Goal: Information Seeking & Learning: Learn about a topic

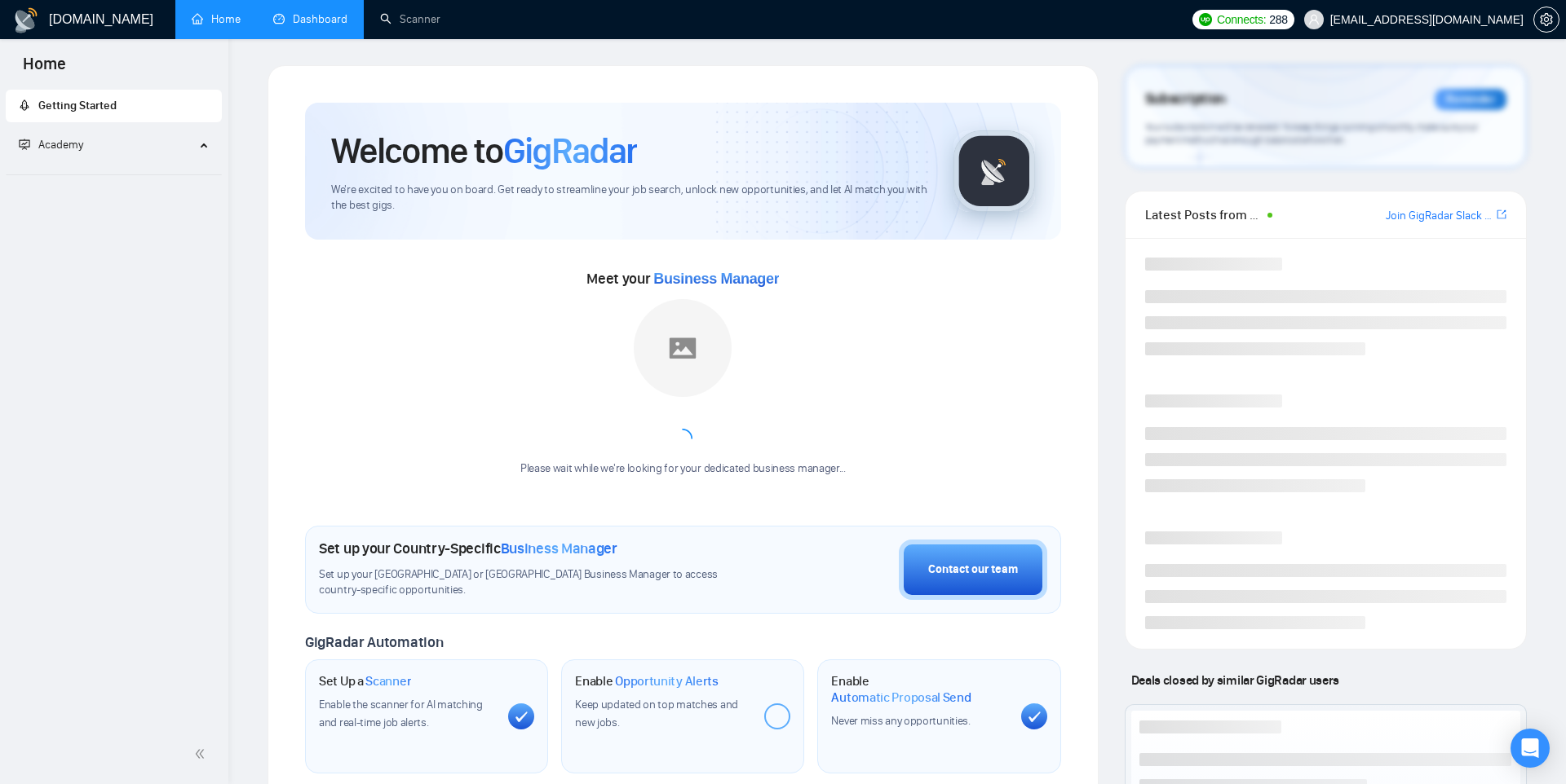
click at [307, 20] on link "Dashboard" at bounding box center [310, 19] width 75 height 14
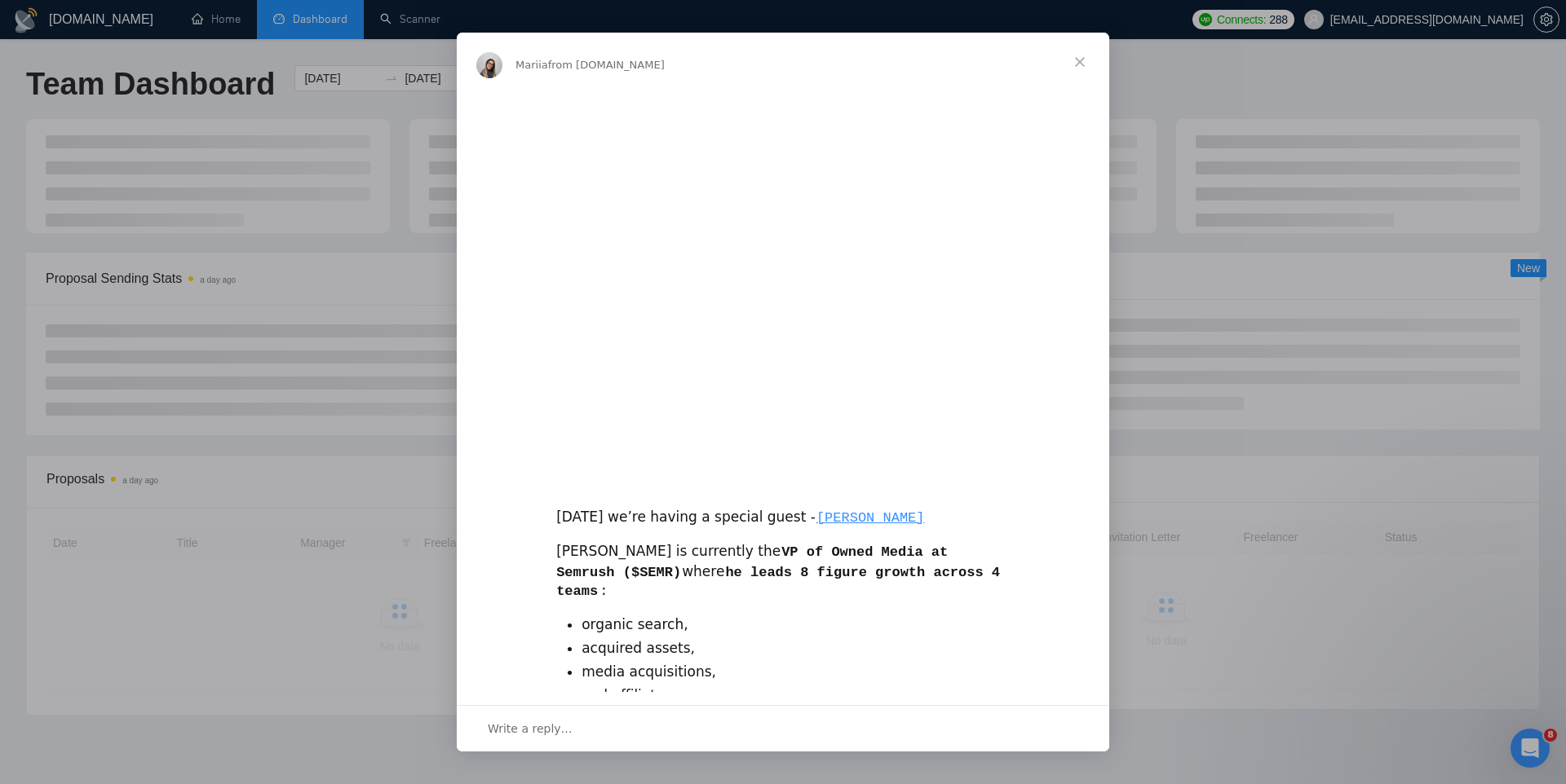
click at [446, 47] on div "Intercom messenger" at bounding box center [783, 392] width 1566 height 784
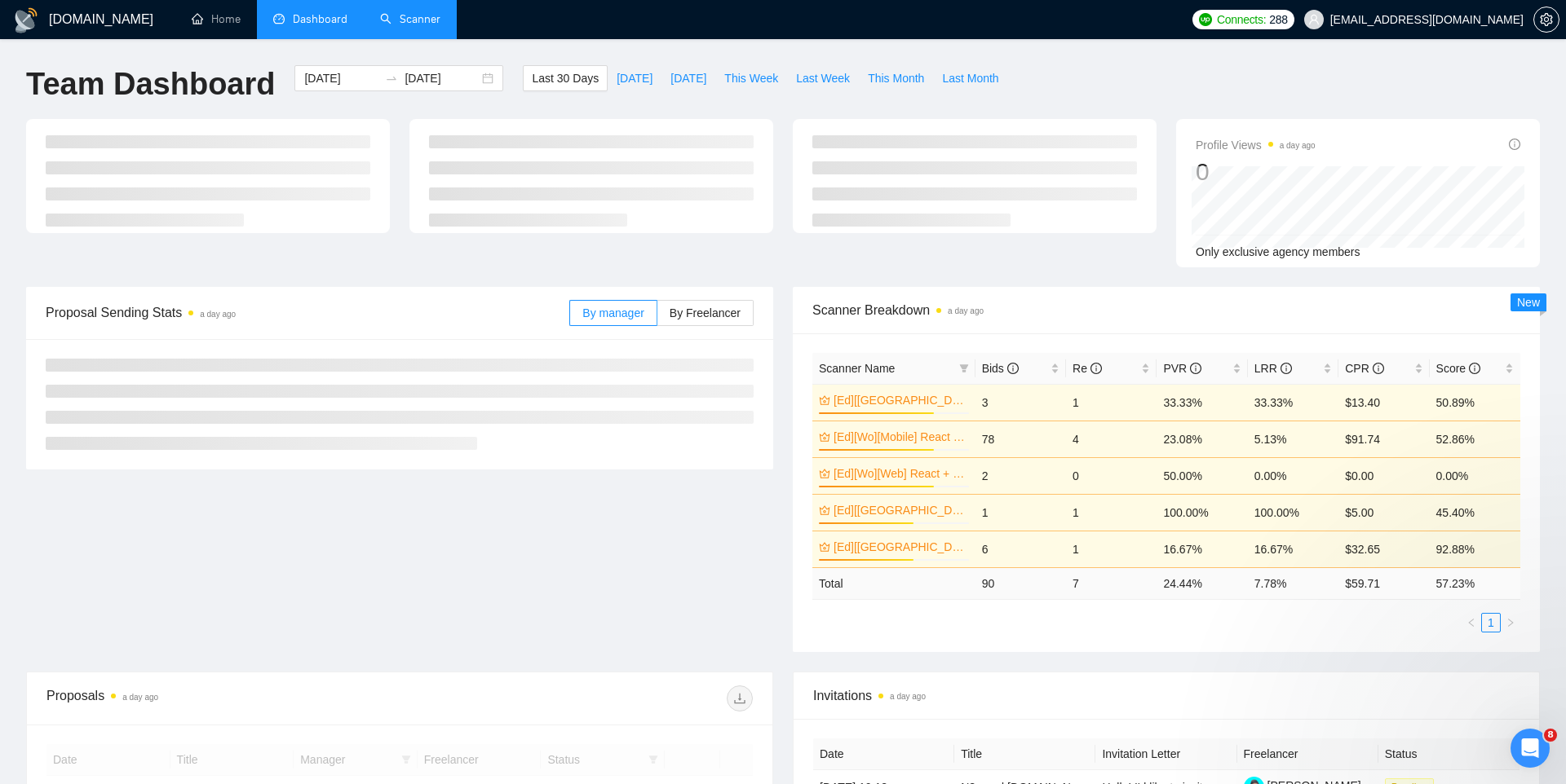
click at [417, 24] on link "Scanner" at bounding box center [410, 19] width 61 height 14
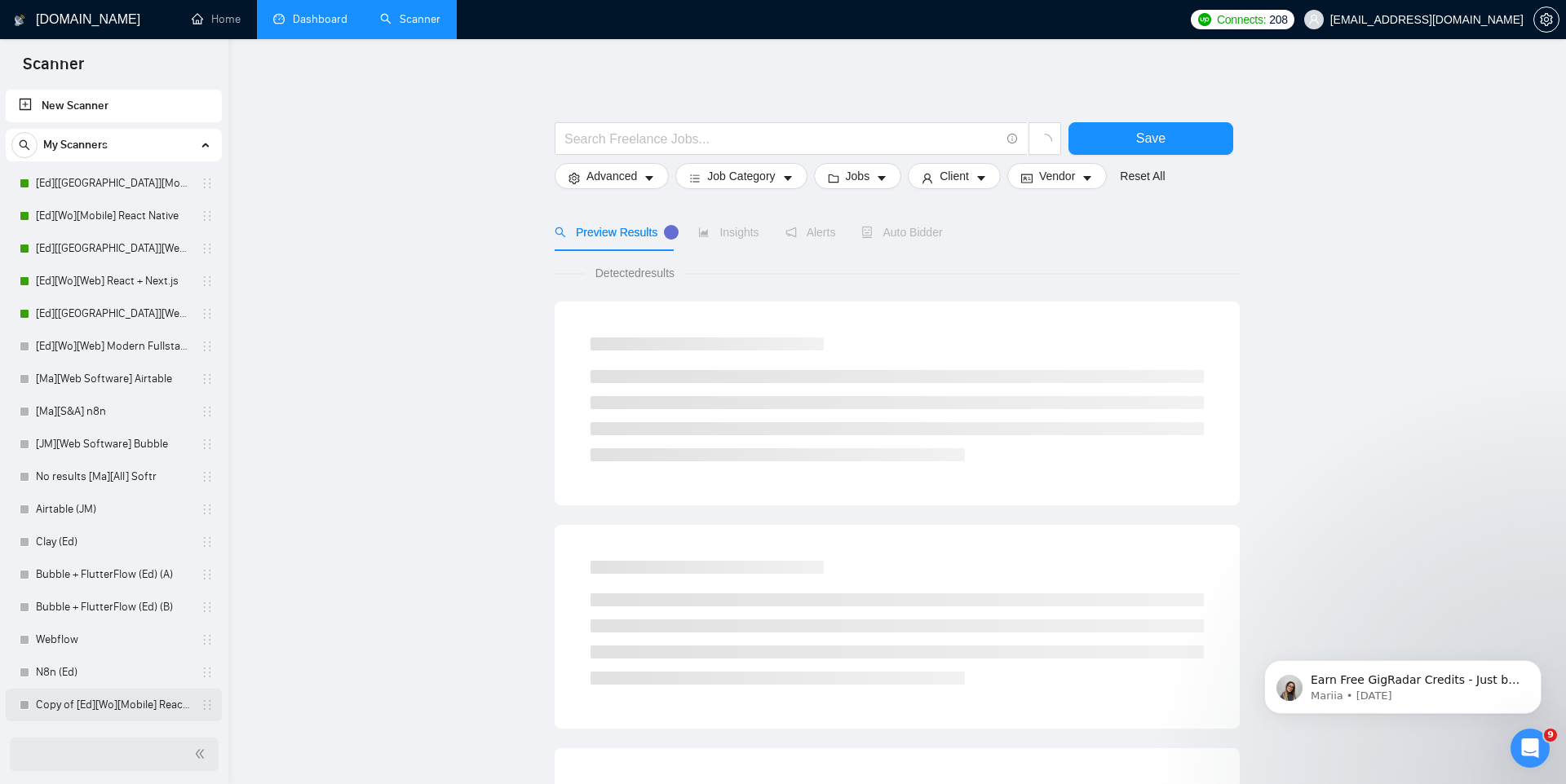
click at [151, 716] on link "Copy of [Ed][Wo][Mobile] React Native" at bounding box center [113, 704] width 155 height 33
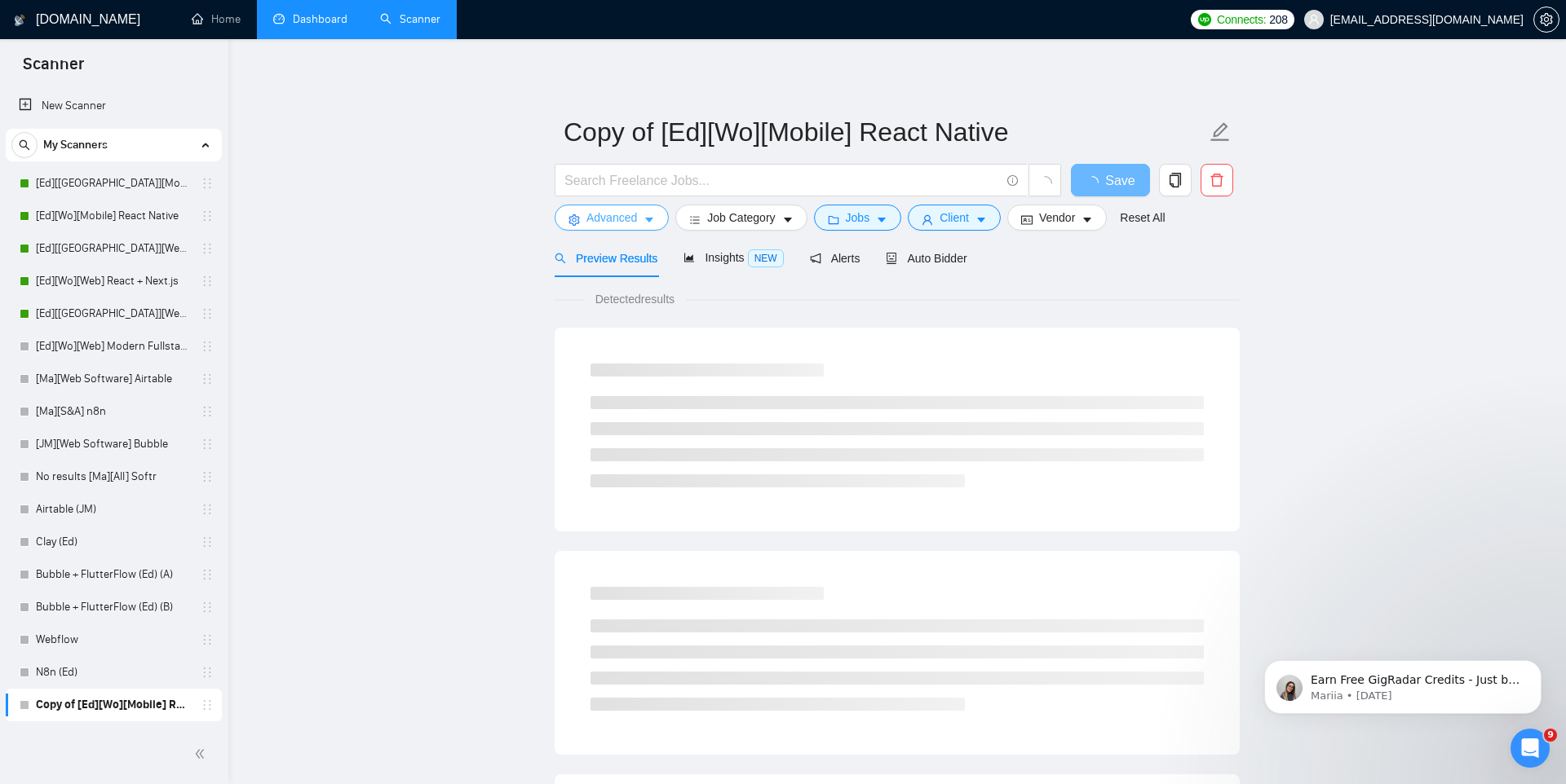
click at [607, 228] on button "Advanced" at bounding box center [611, 218] width 114 height 26
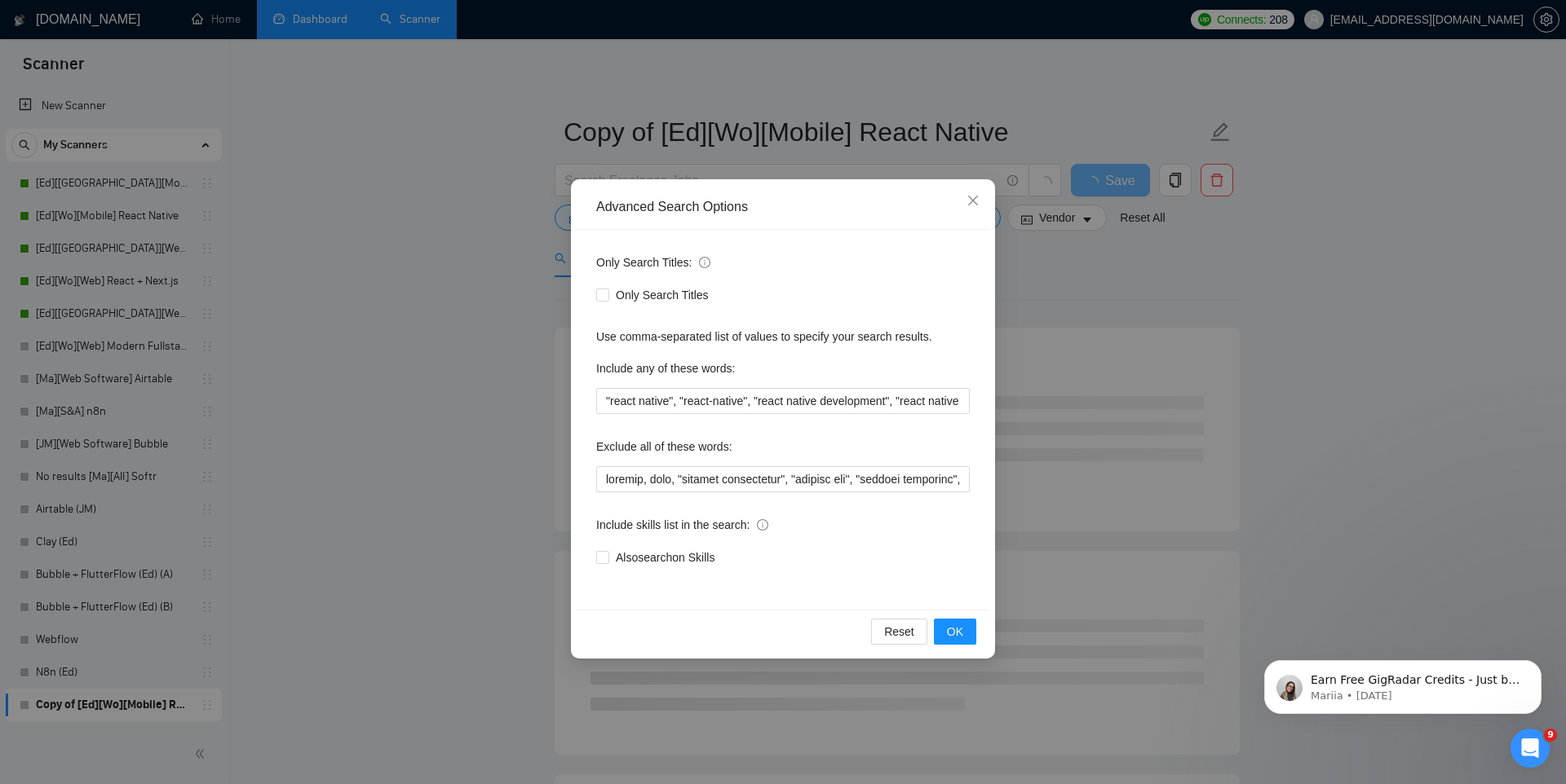
click at [348, 548] on div "Advanced Search Options Only Search Titles: Only Search Titles Use comma-separa…" at bounding box center [783, 392] width 1566 height 784
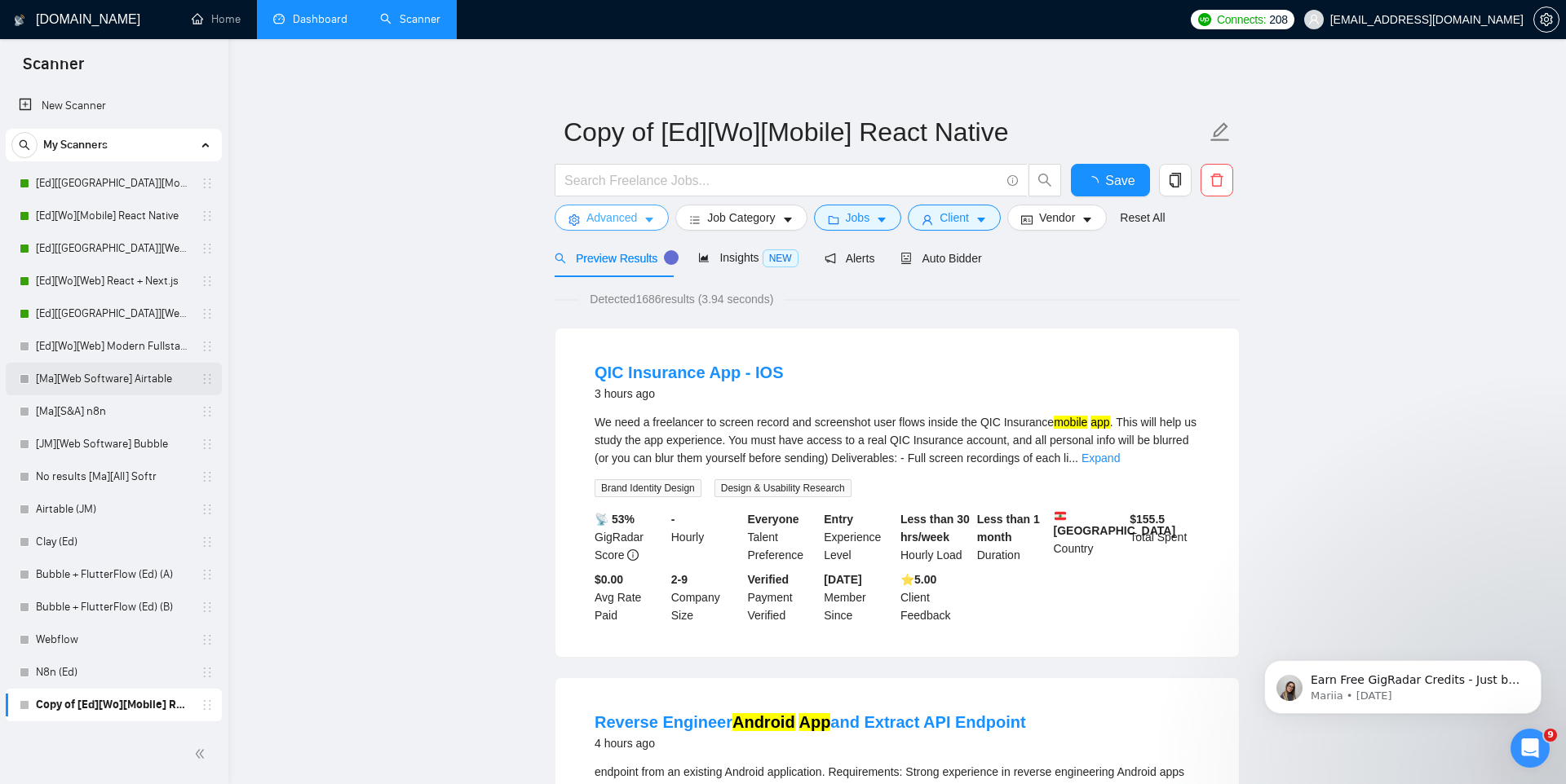
scroll to position [62, 0]
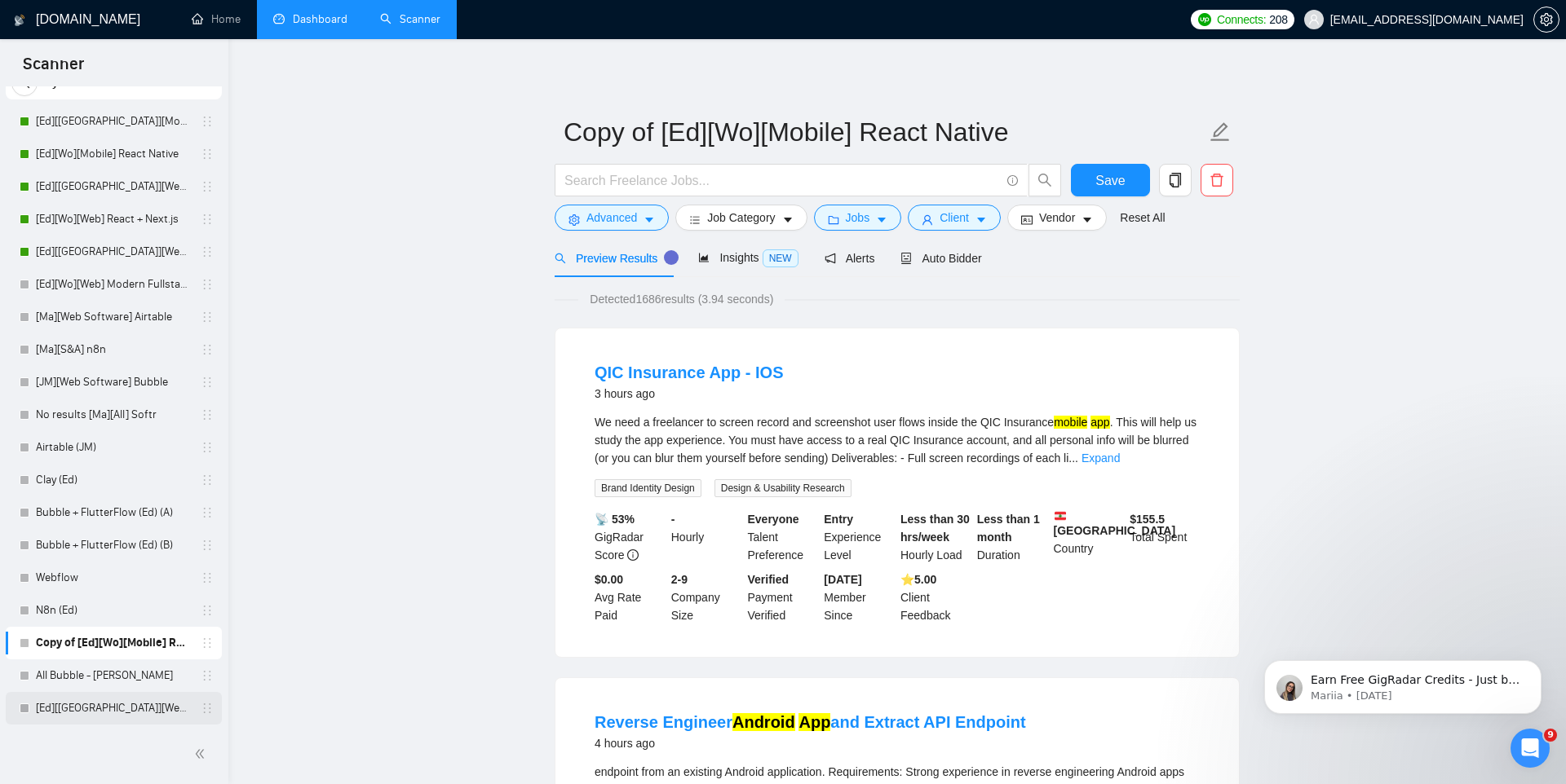
click at [111, 710] on link "[Ed][[GEOGRAPHIC_DATA]][Web] Retell" at bounding box center [113, 708] width 155 height 33
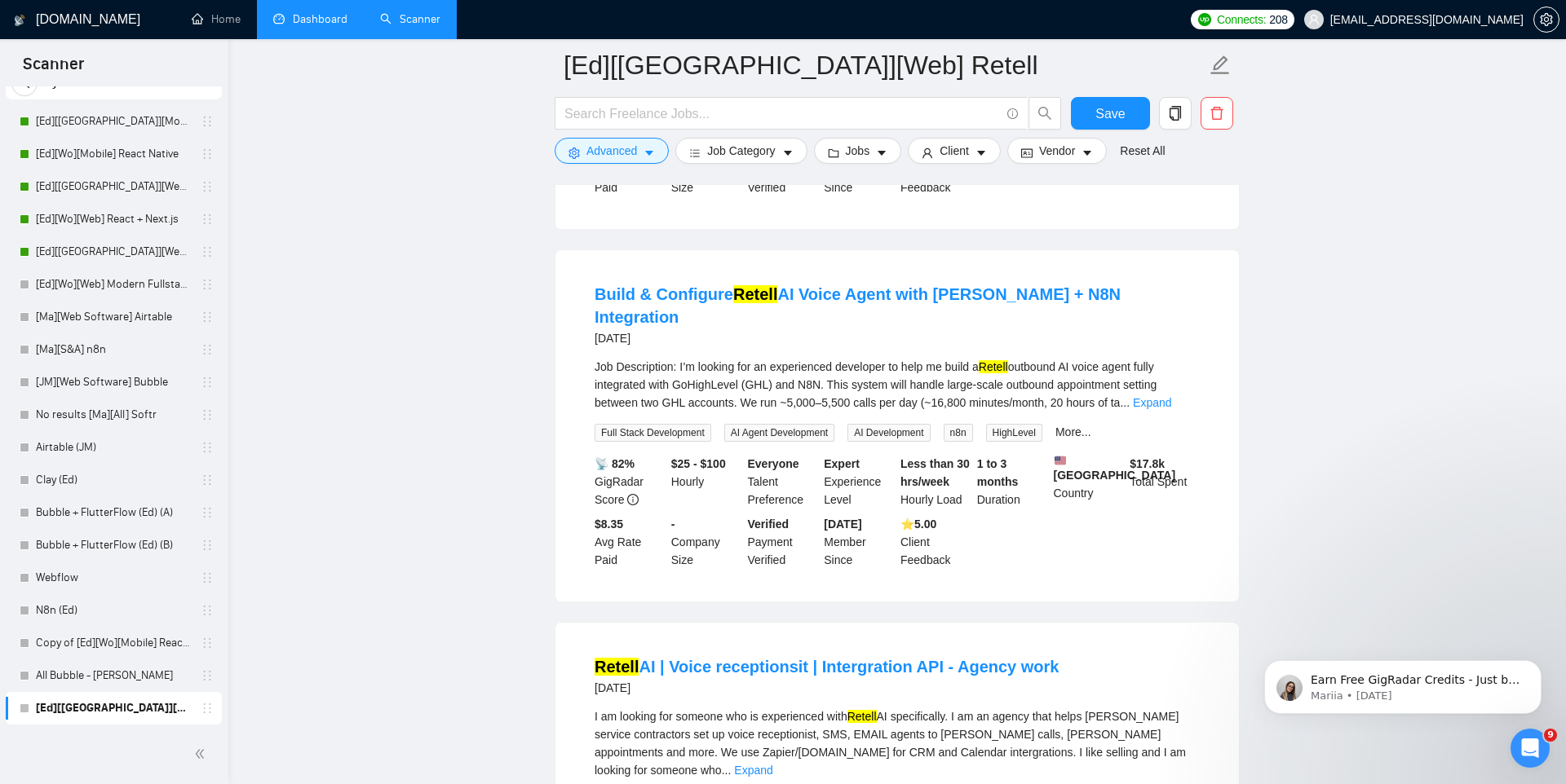
scroll to position [2531, 0]
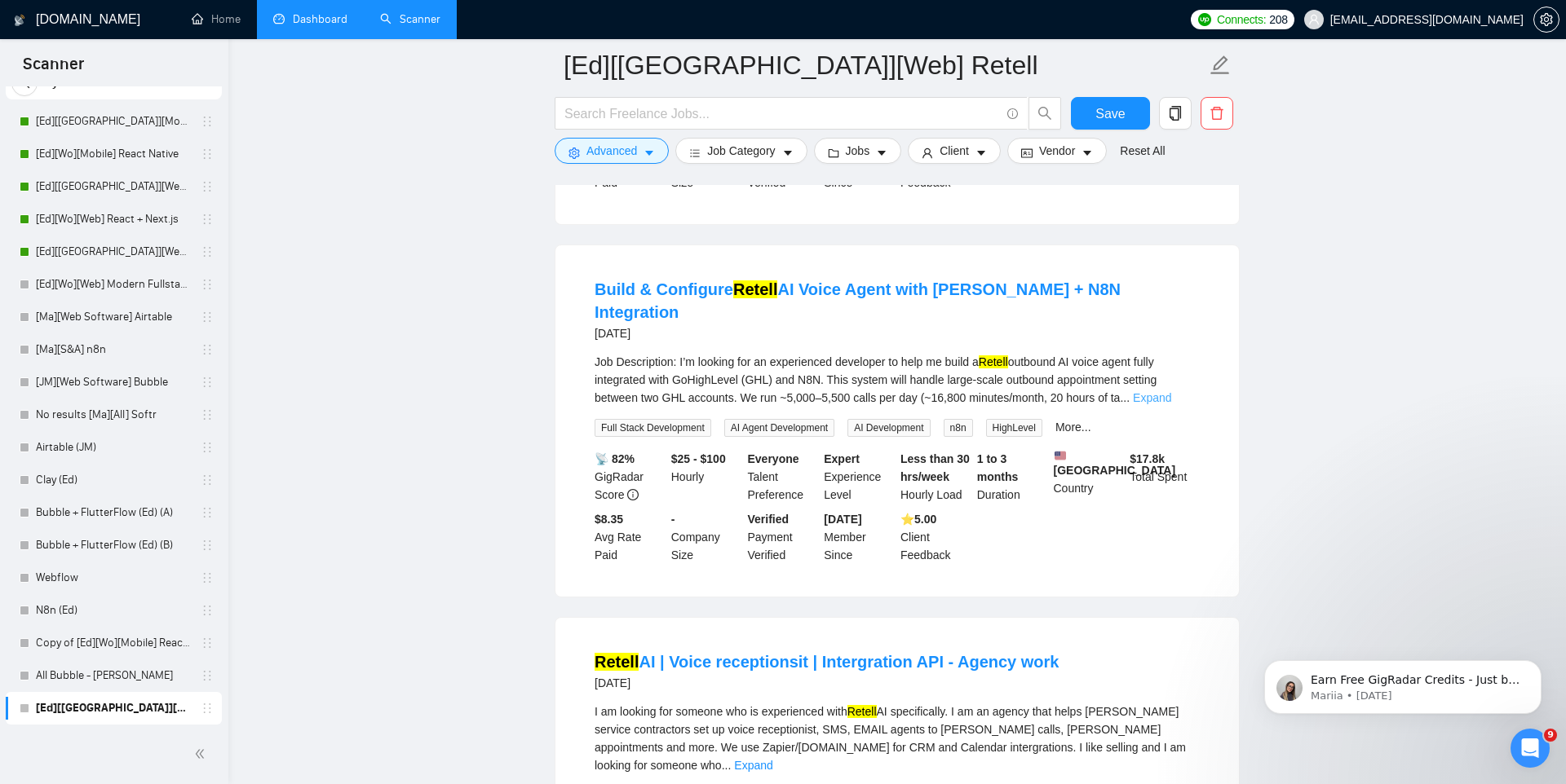
click at [1172, 391] on link "Expand" at bounding box center [1152, 397] width 39 height 13
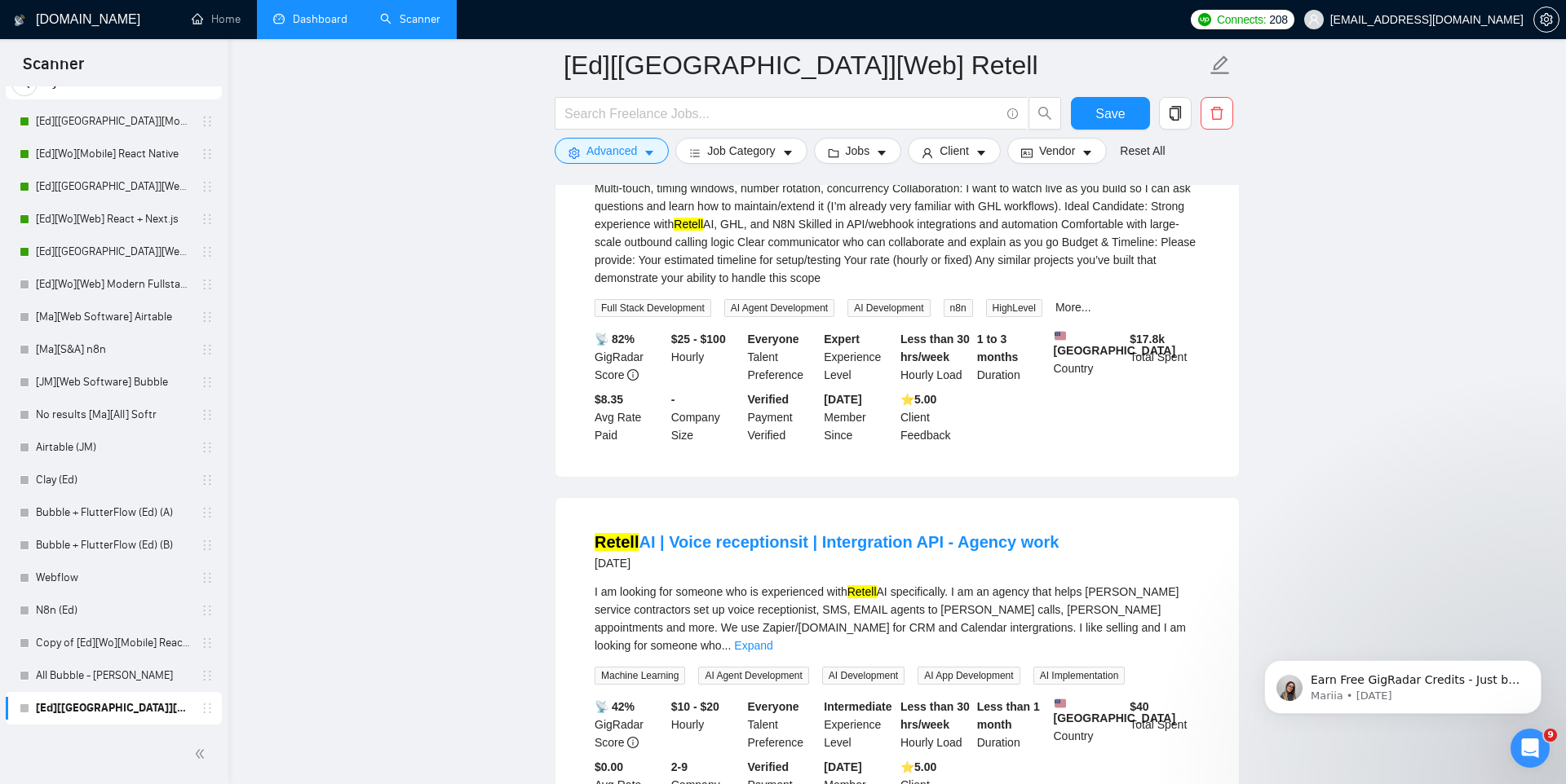
scroll to position [2931, 0]
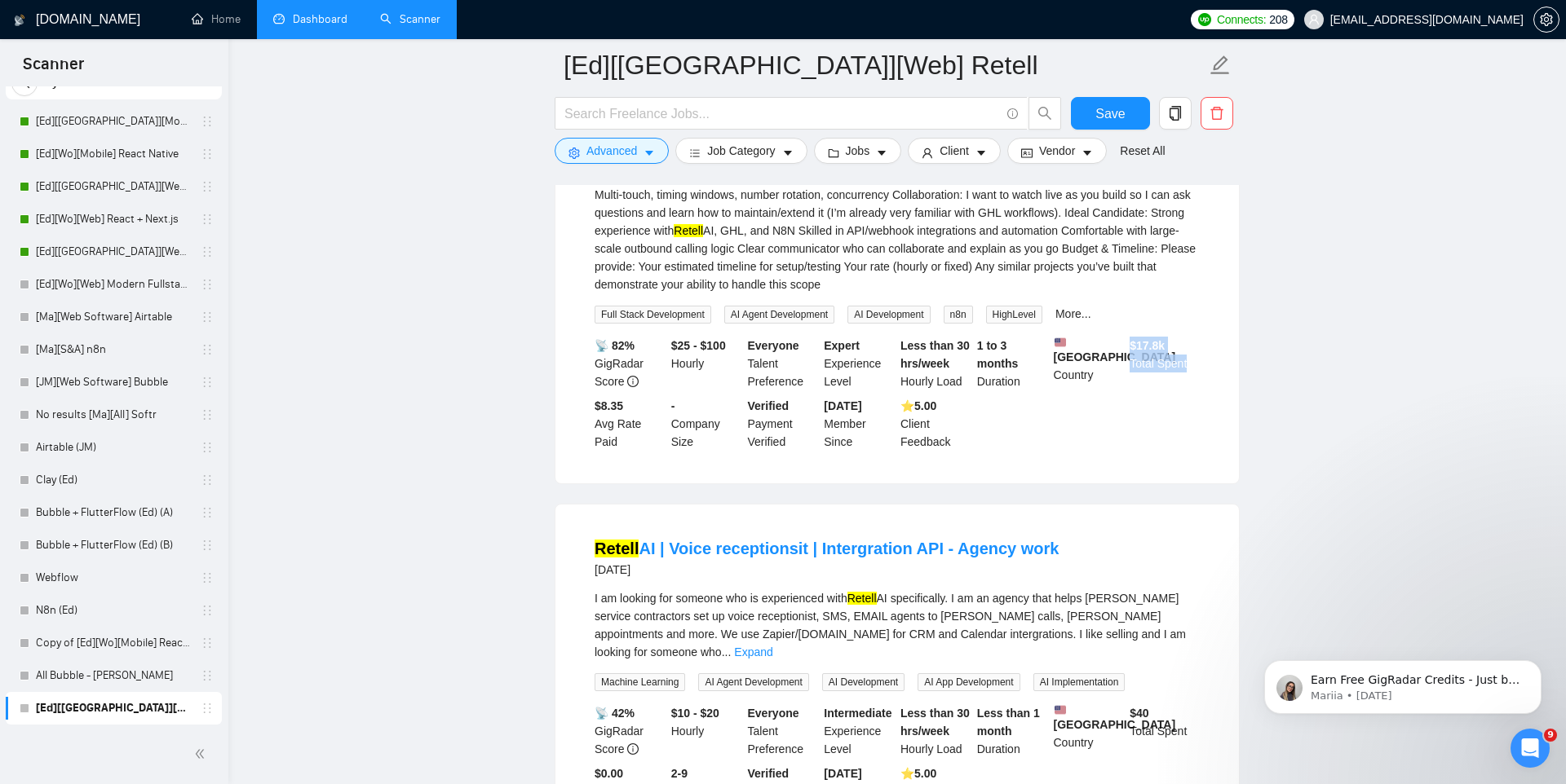
drag, startPoint x: 1129, startPoint y: 336, endPoint x: 1177, endPoint y: 367, distance: 57.1
click at [1177, 368] on div "$ 17.8k Total Spent" at bounding box center [1164, 363] width 77 height 54
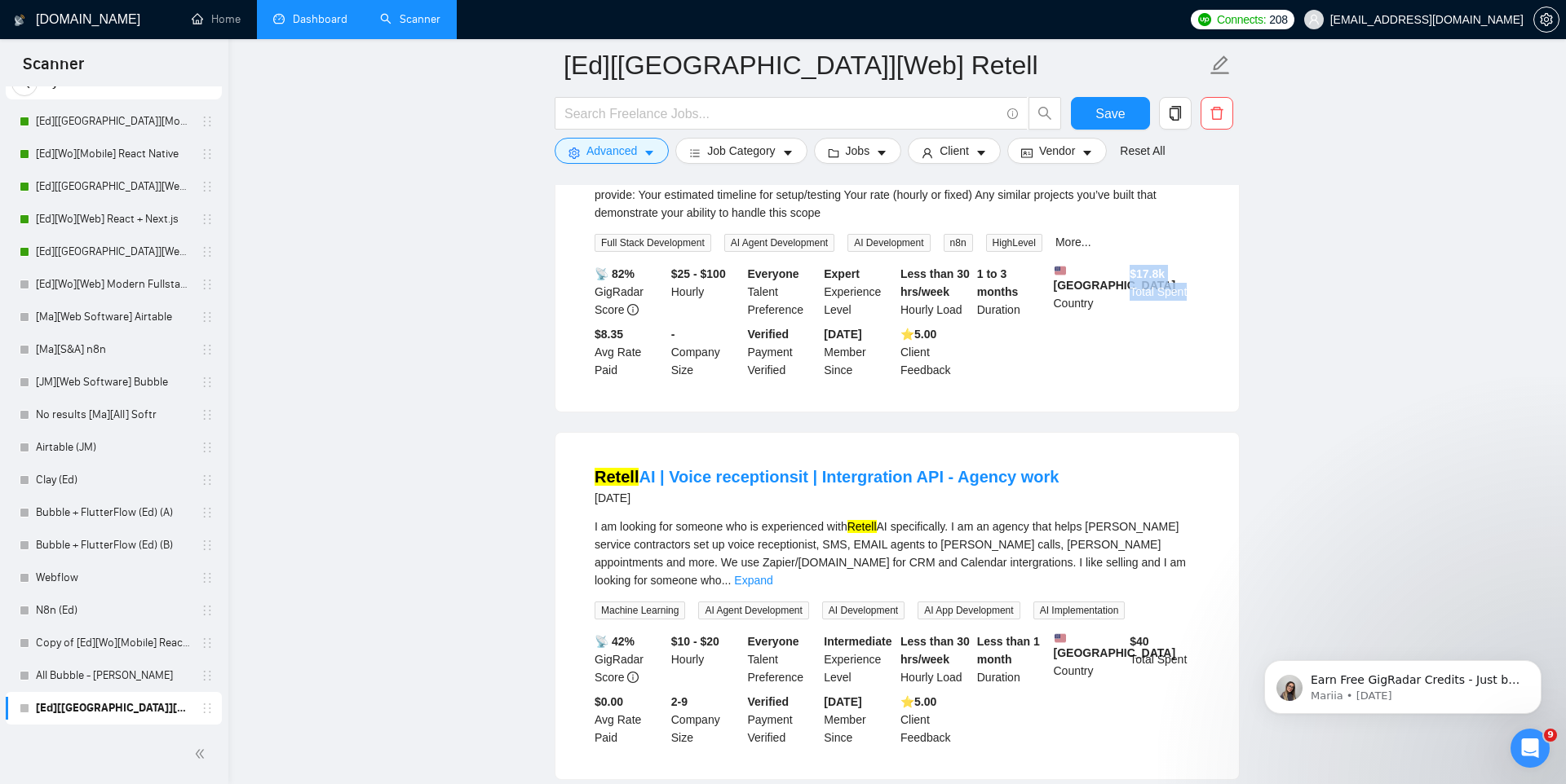
scroll to position [3030, 0]
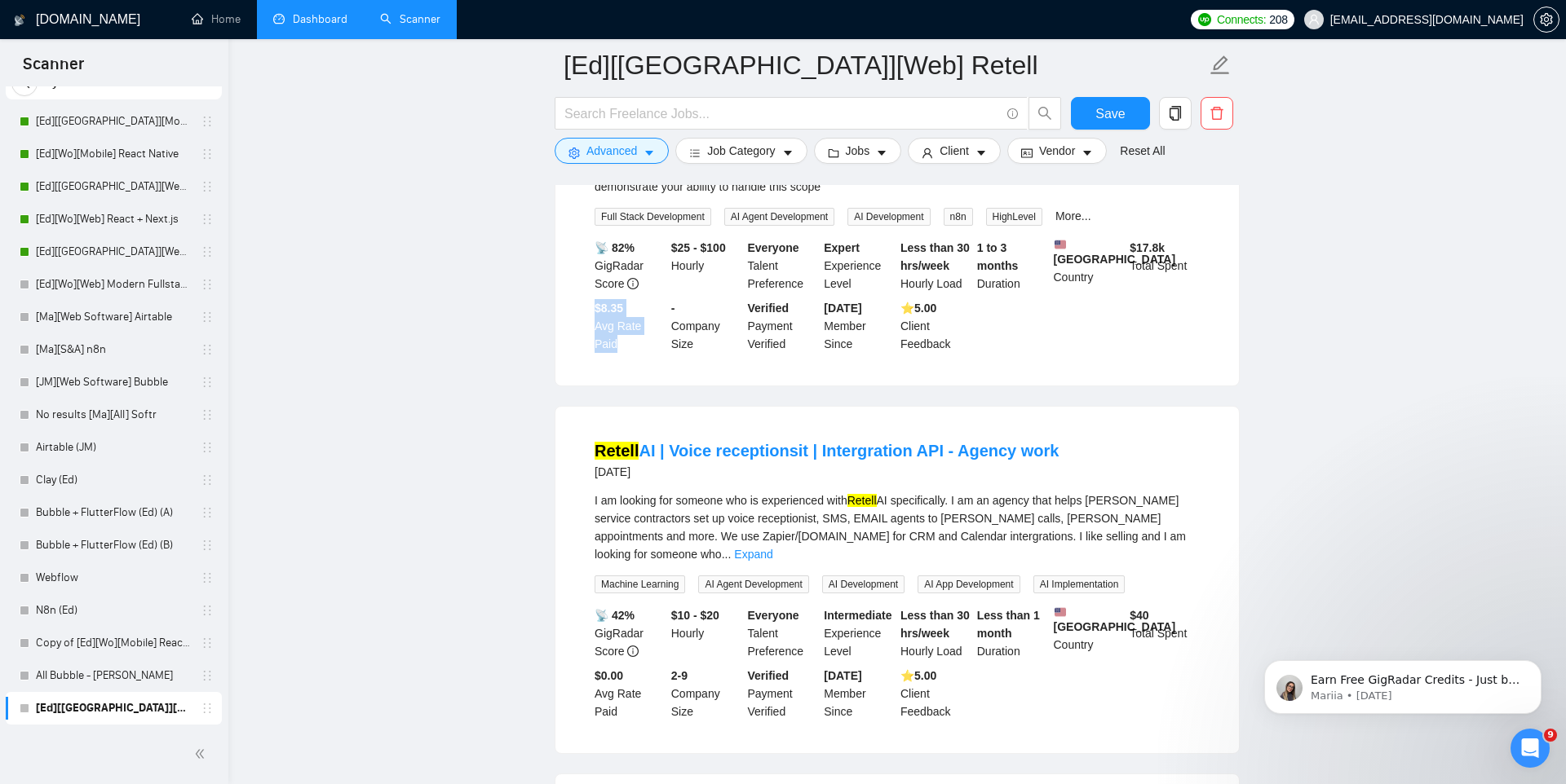
drag, startPoint x: 587, startPoint y: 299, endPoint x: 631, endPoint y: 345, distance: 63.7
click at [631, 345] on li "Build & Configure Retell AI Voice Agent with GoHighLevel + N8N Integration [DAT…" at bounding box center [897, 67] width 644 height 599
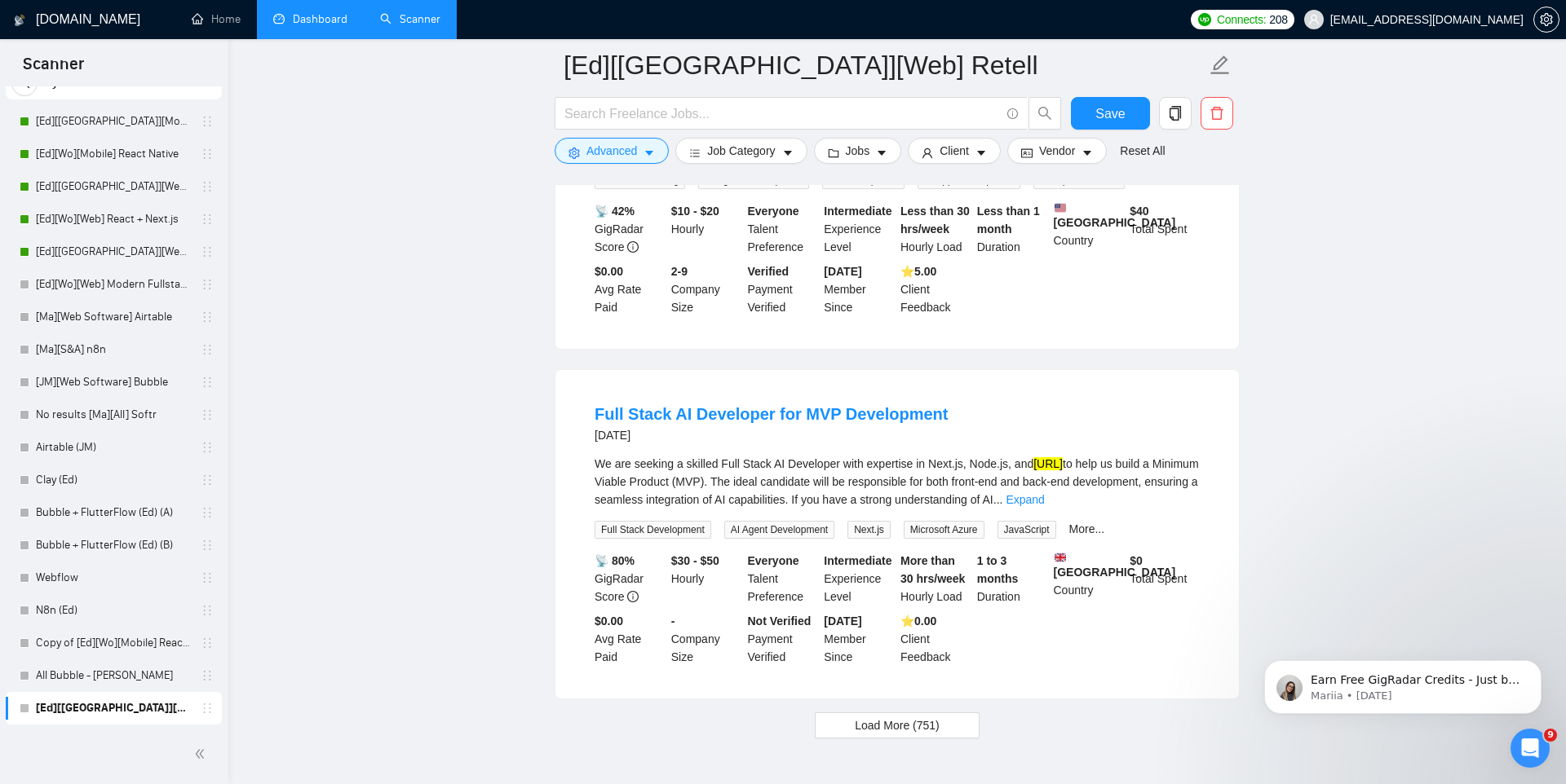
scroll to position [3507, 0]
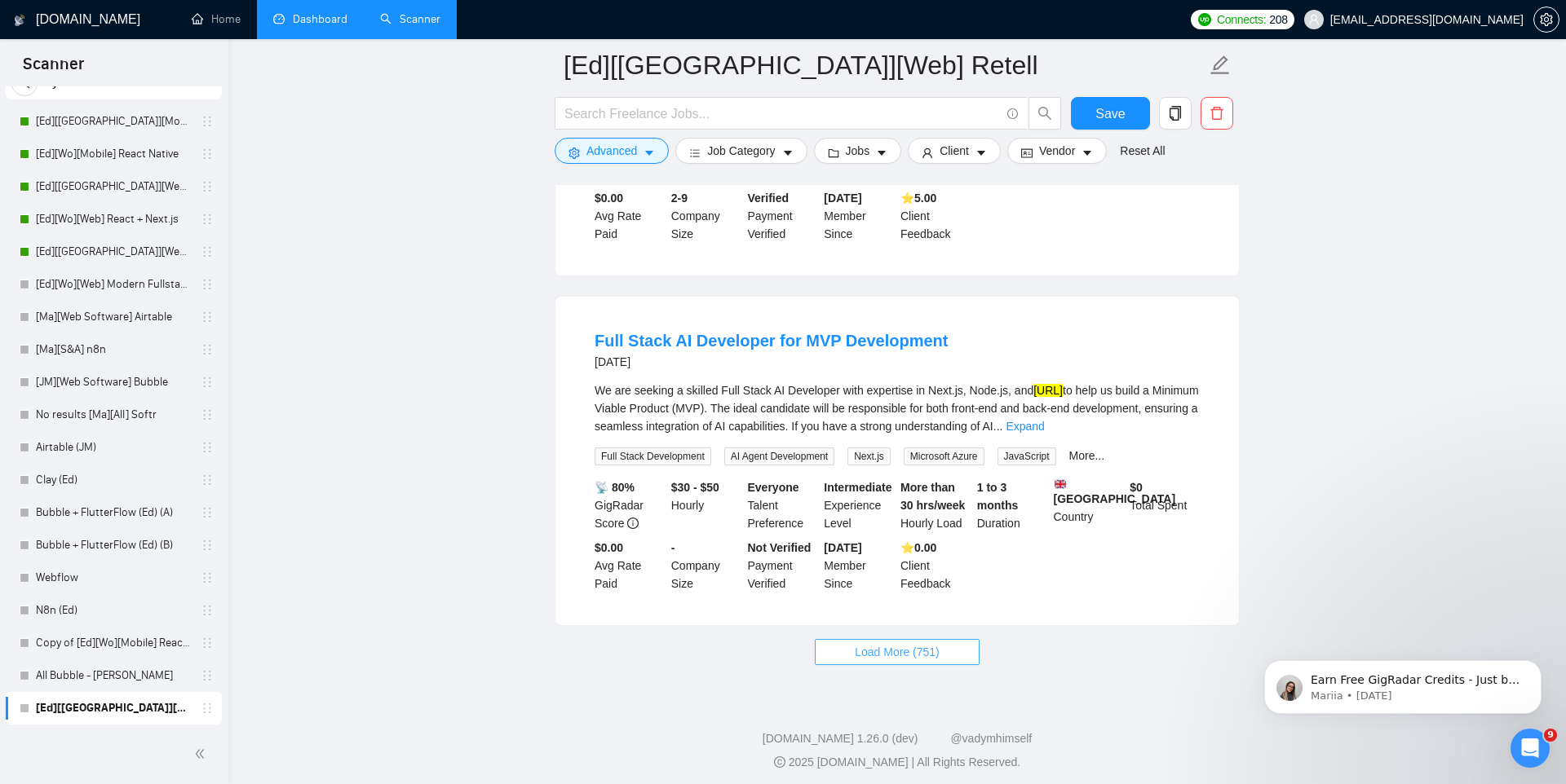
click at [919, 643] on span "Load More (751)" at bounding box center [897, 652] width 85 height 18
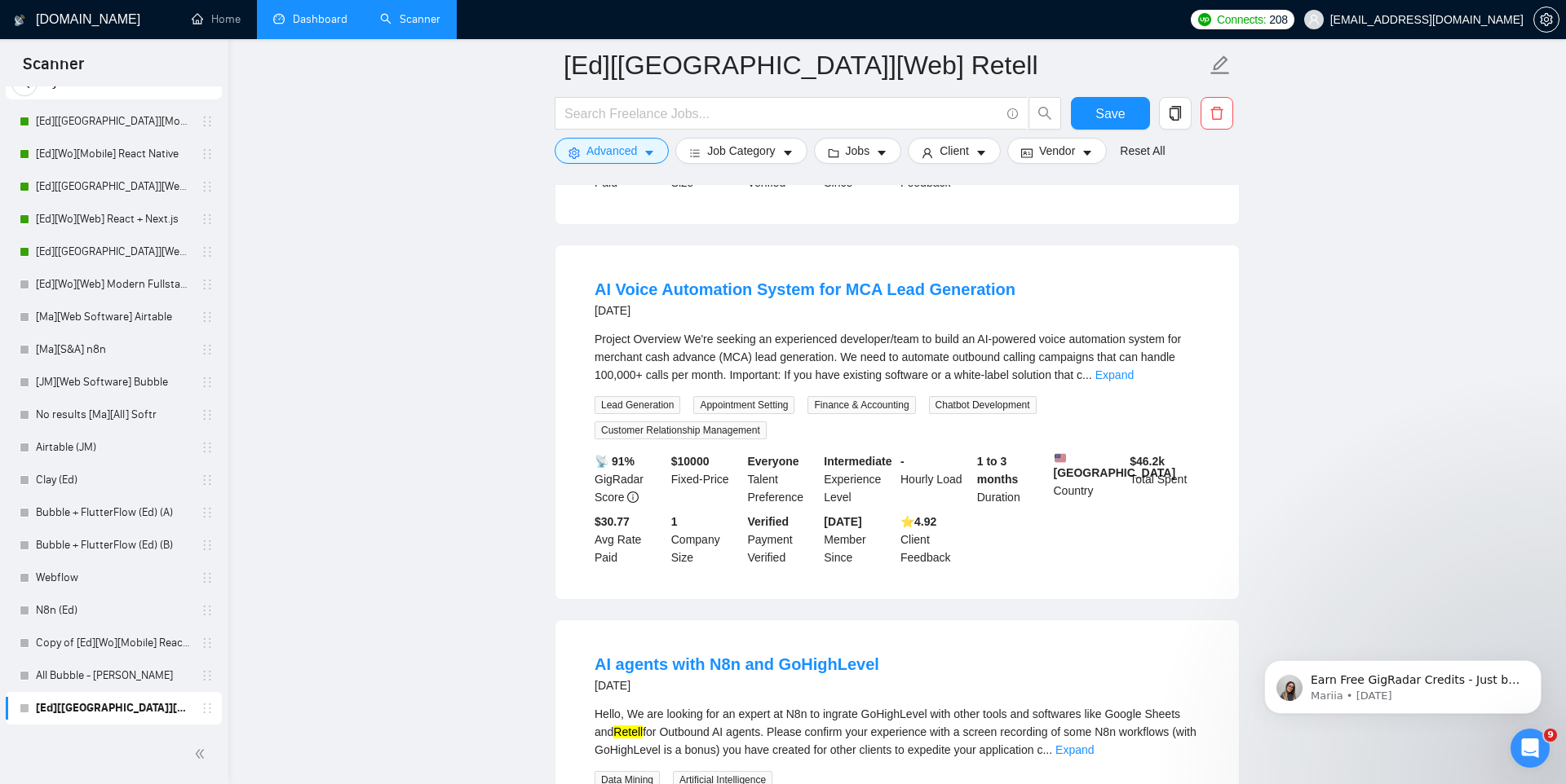
scroll to position [4270, 0]
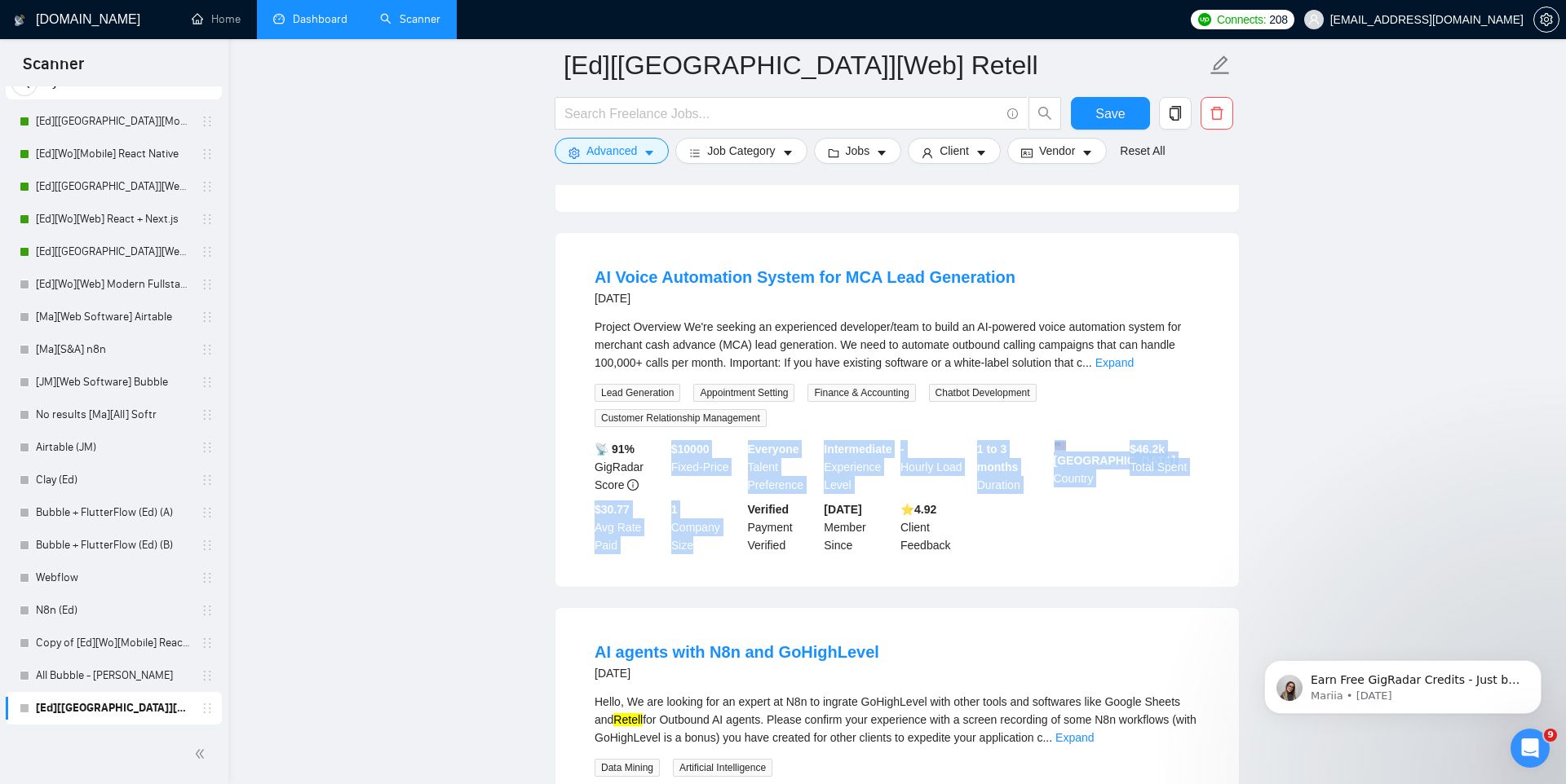
drag, startPoint x: 670, startPoint y: 445, endPoint x: 707, endPoint y: 544, distance: 105.7
click at [707, 544] on div "📡 91% GigRadar Score $ 10000 Fixed-Price Everyone Talent Preference Intermediat…" at bounding box center [897, 496] width 611 height 114
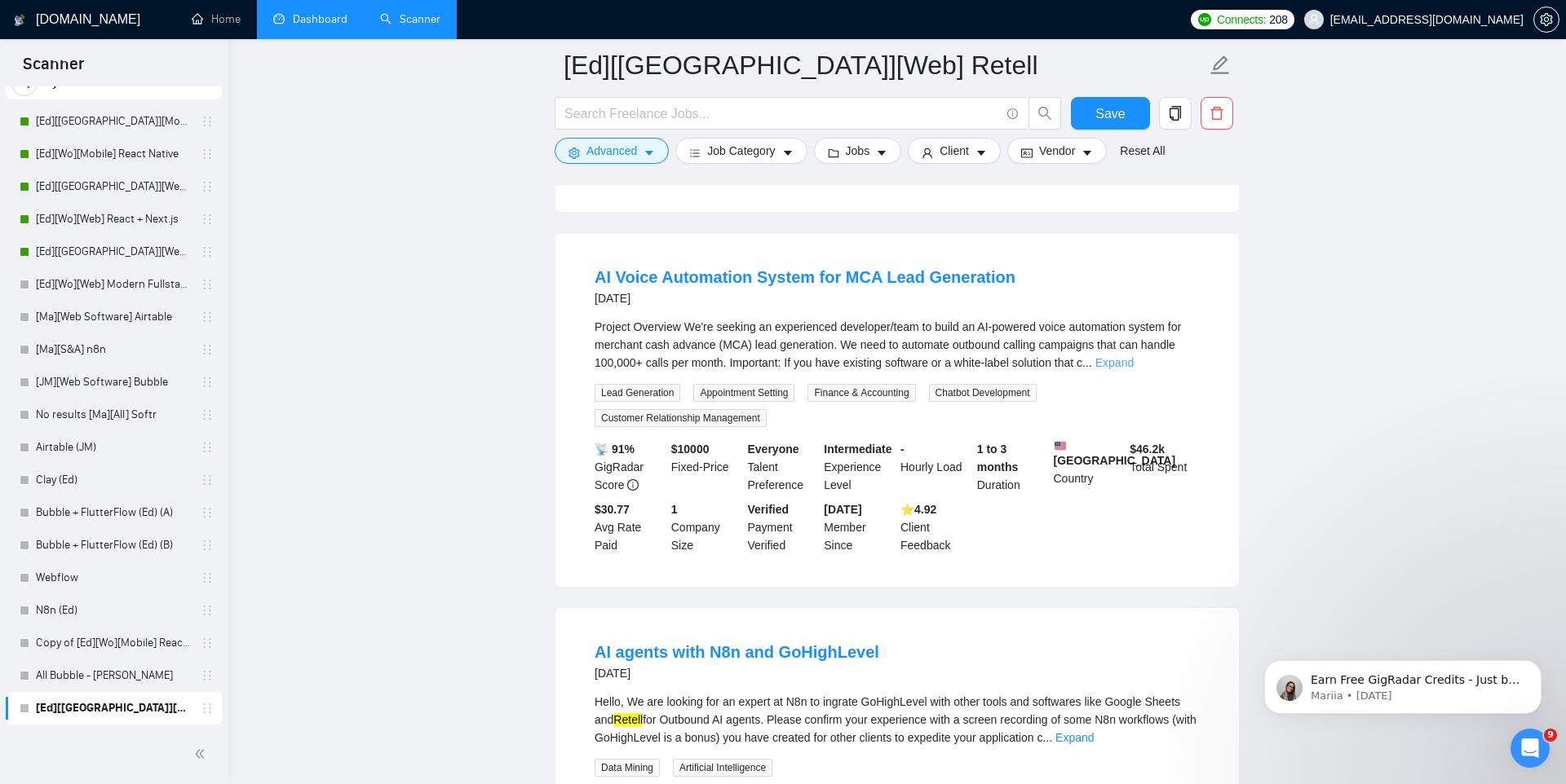
click at [1134, 356] on link "Expand" at bounding box center [1114, 362] width 39 height 13
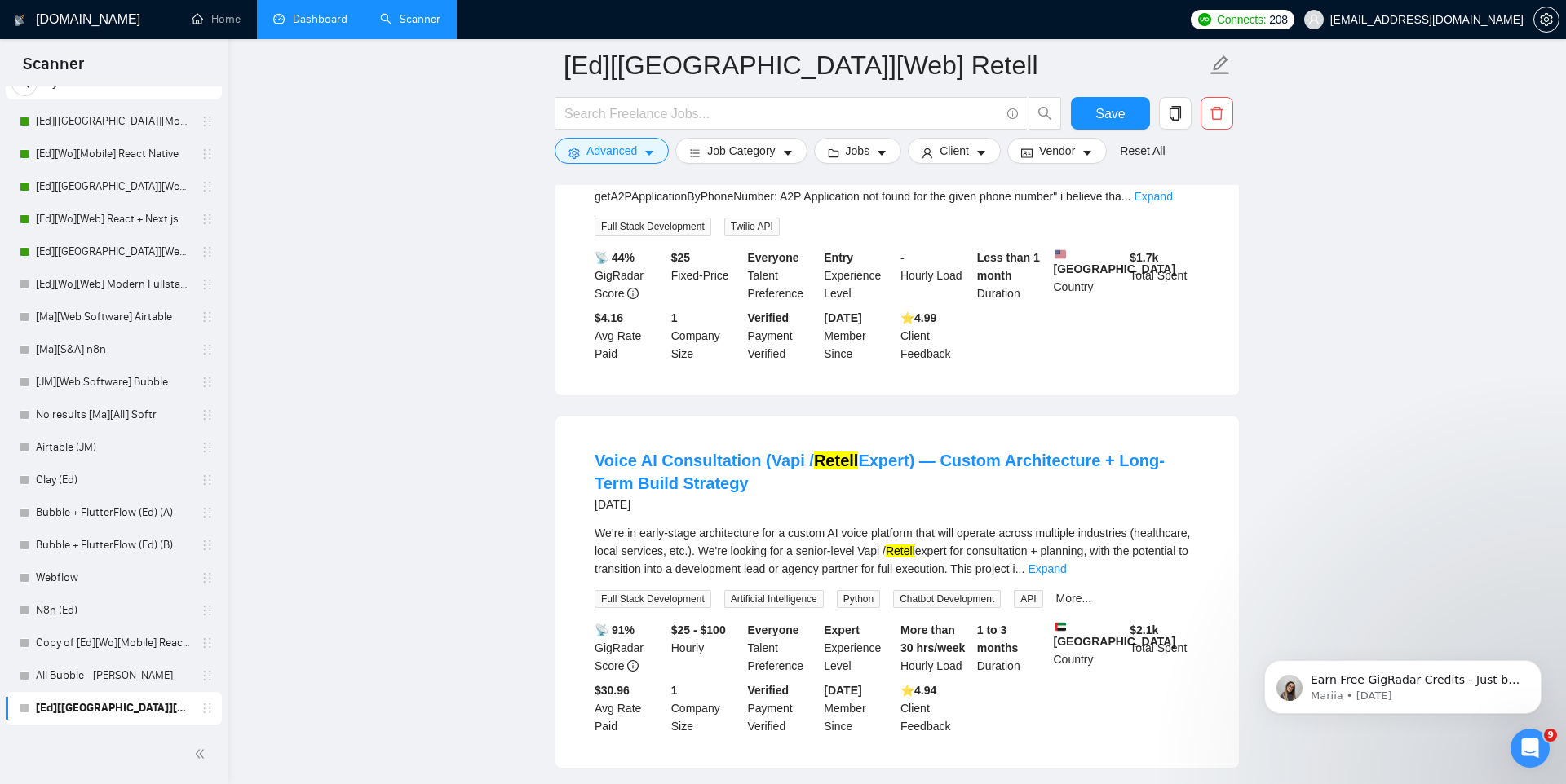
scroll to position [5603, 0]
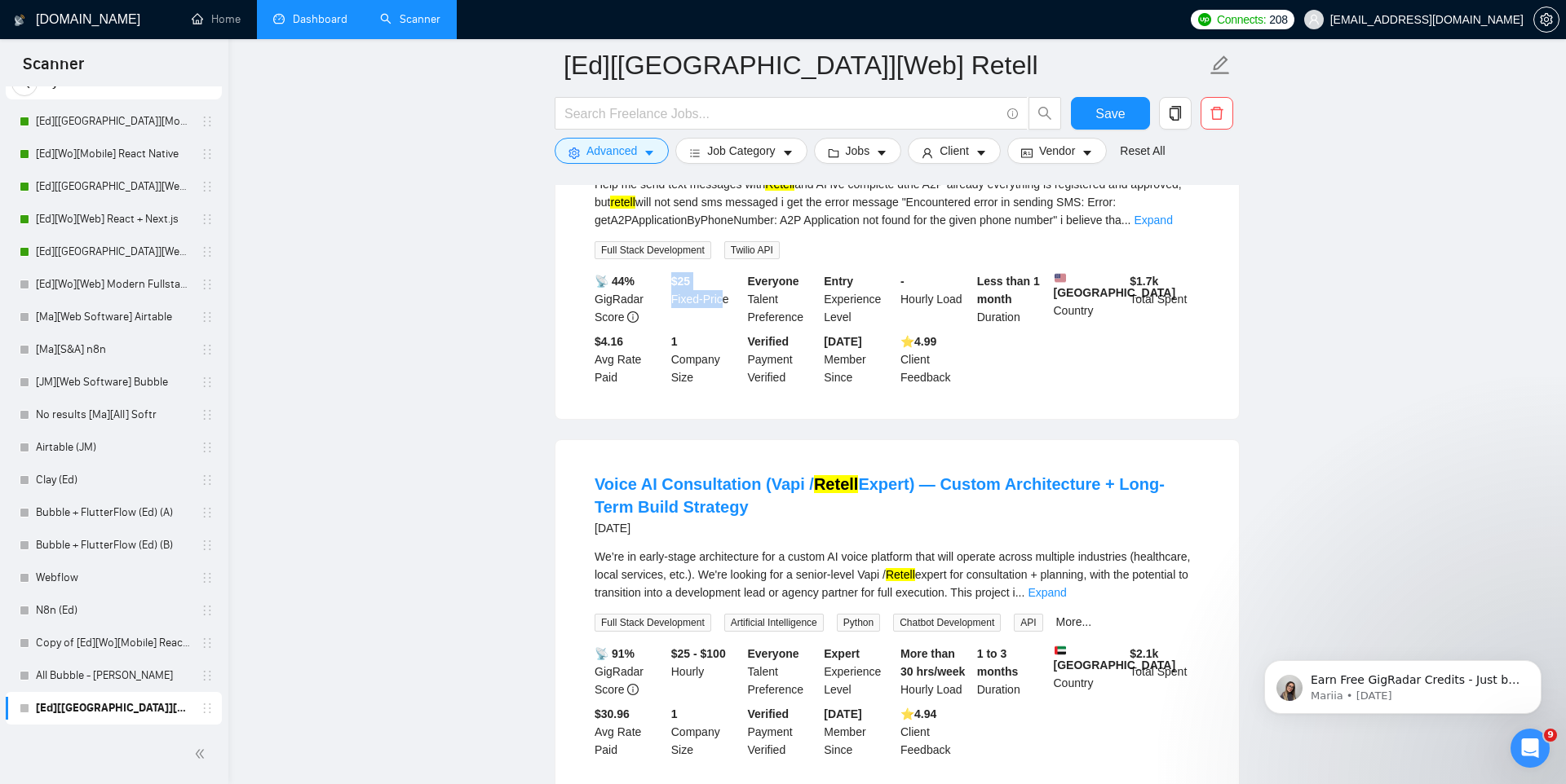
drag, startPoint x: 668, startPoint y: 312, endPoint x: 725, endPoint y: 346, distance: 66.4
click at [725, 326] on div "$ 25 Fixed-Price" at bounding box center [706, 299] width 77 height 54
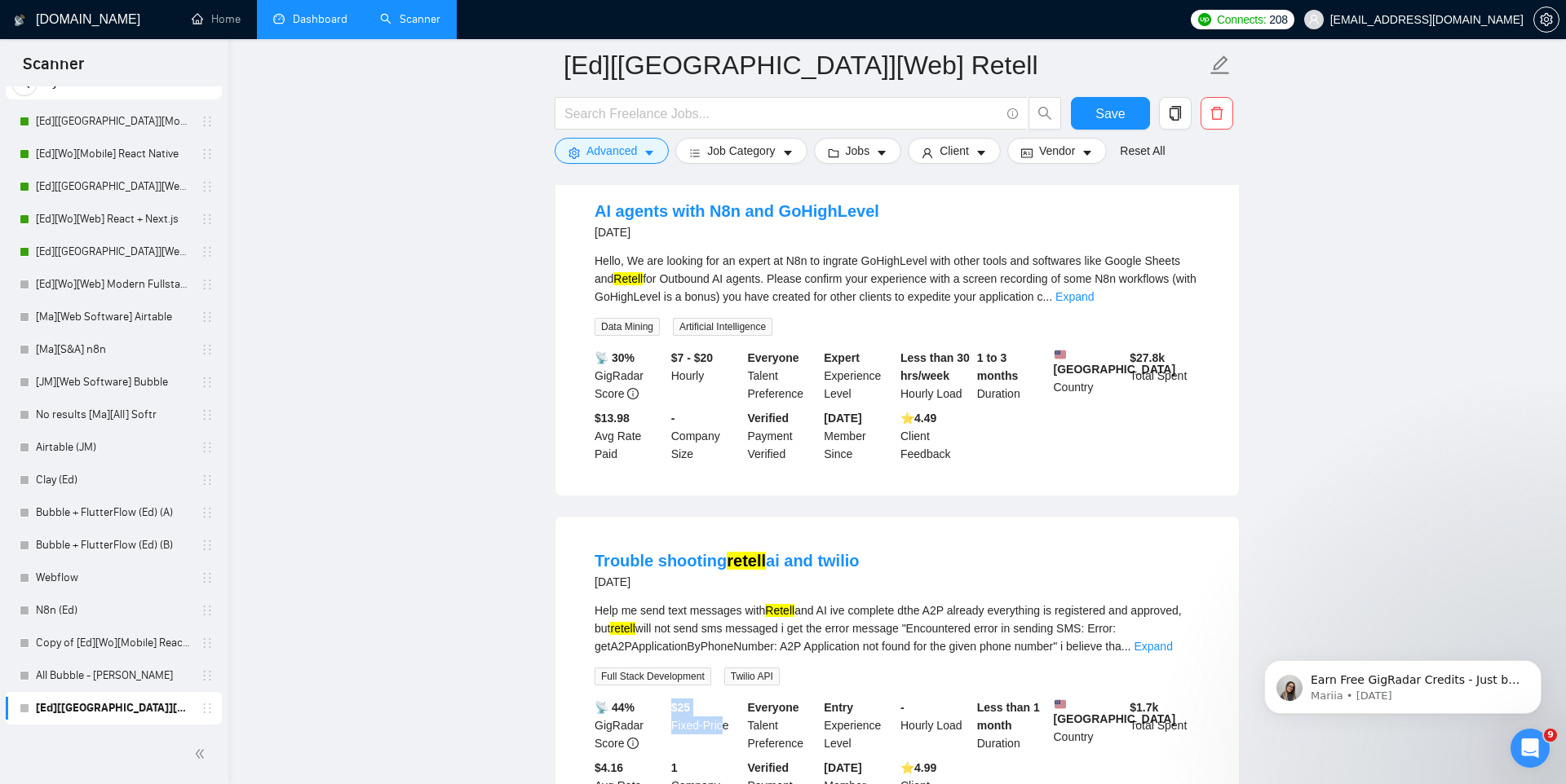
scroll to position [5085, 0]
